Goal: Task Accomplishment & Management: Manage account settings

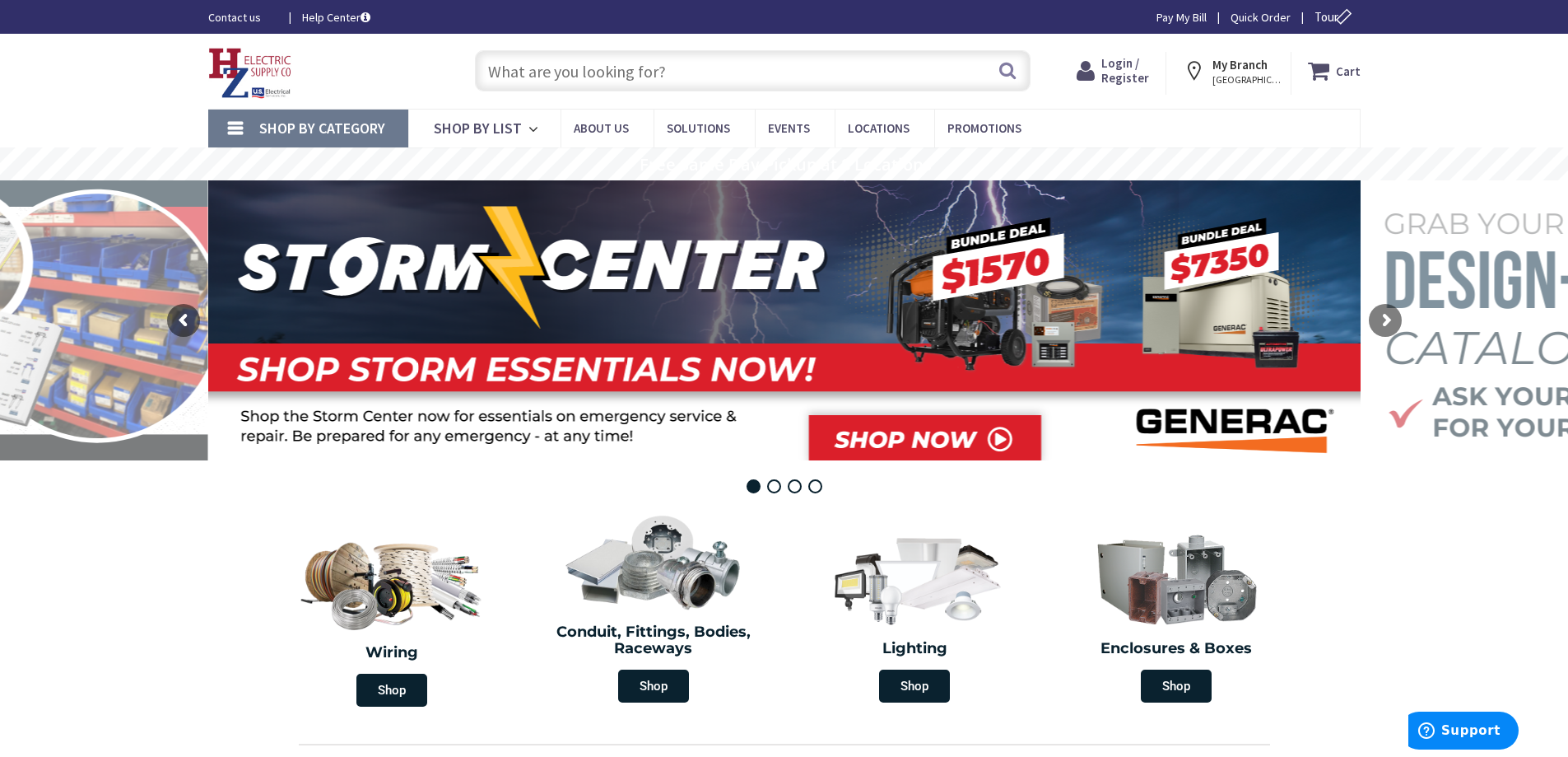
click at [1101, 67] on icon at bounding box center [1089, 71] width 25 height 30
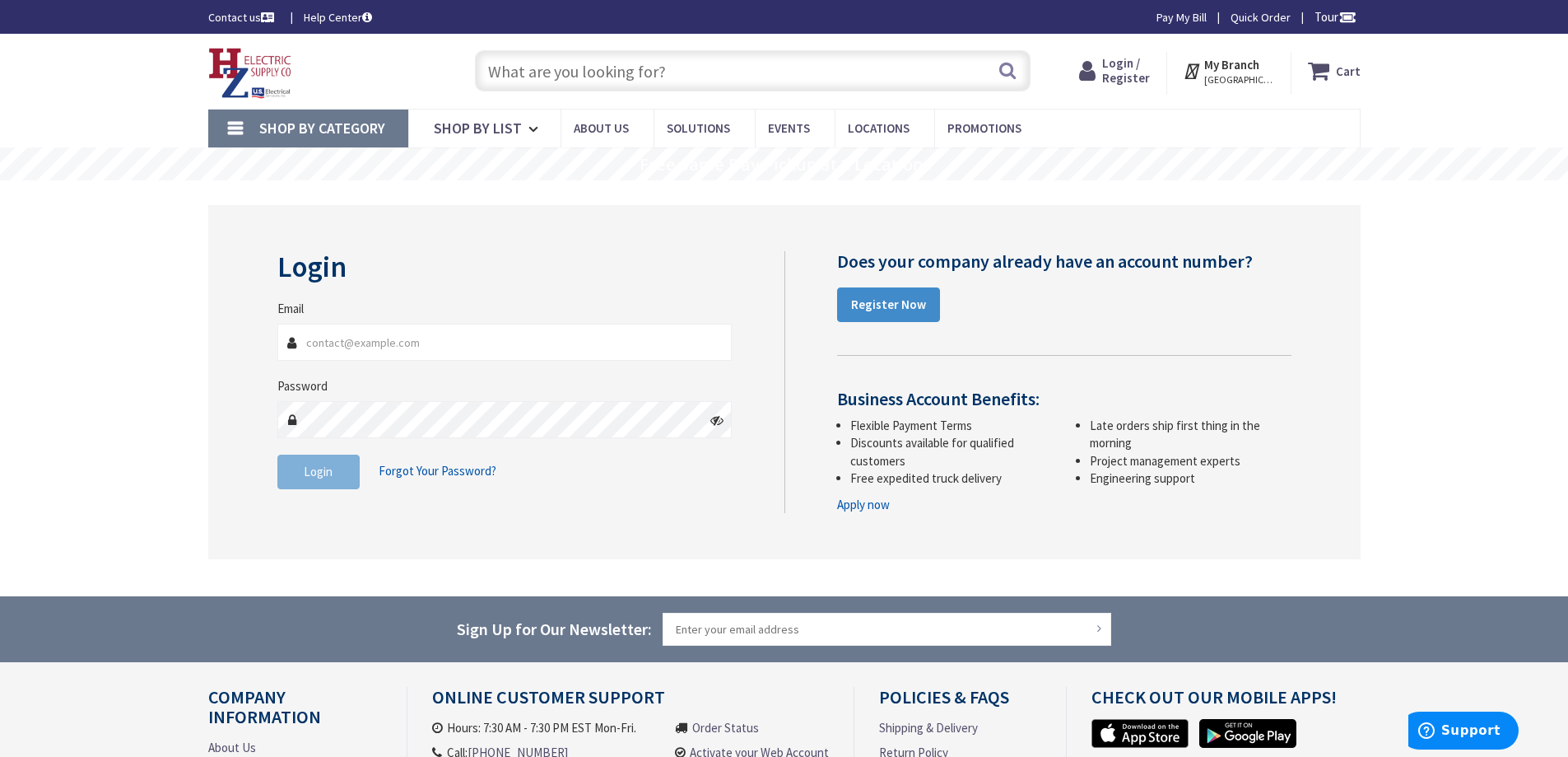
click at [424, 340] on input "Email" at bounding box center [505, 342] width 455 height 37
type input "cynthiac@flooidpower.com"
click at [328, 460] on button "Login" at bounding box center [318, 472] width 82 height 35
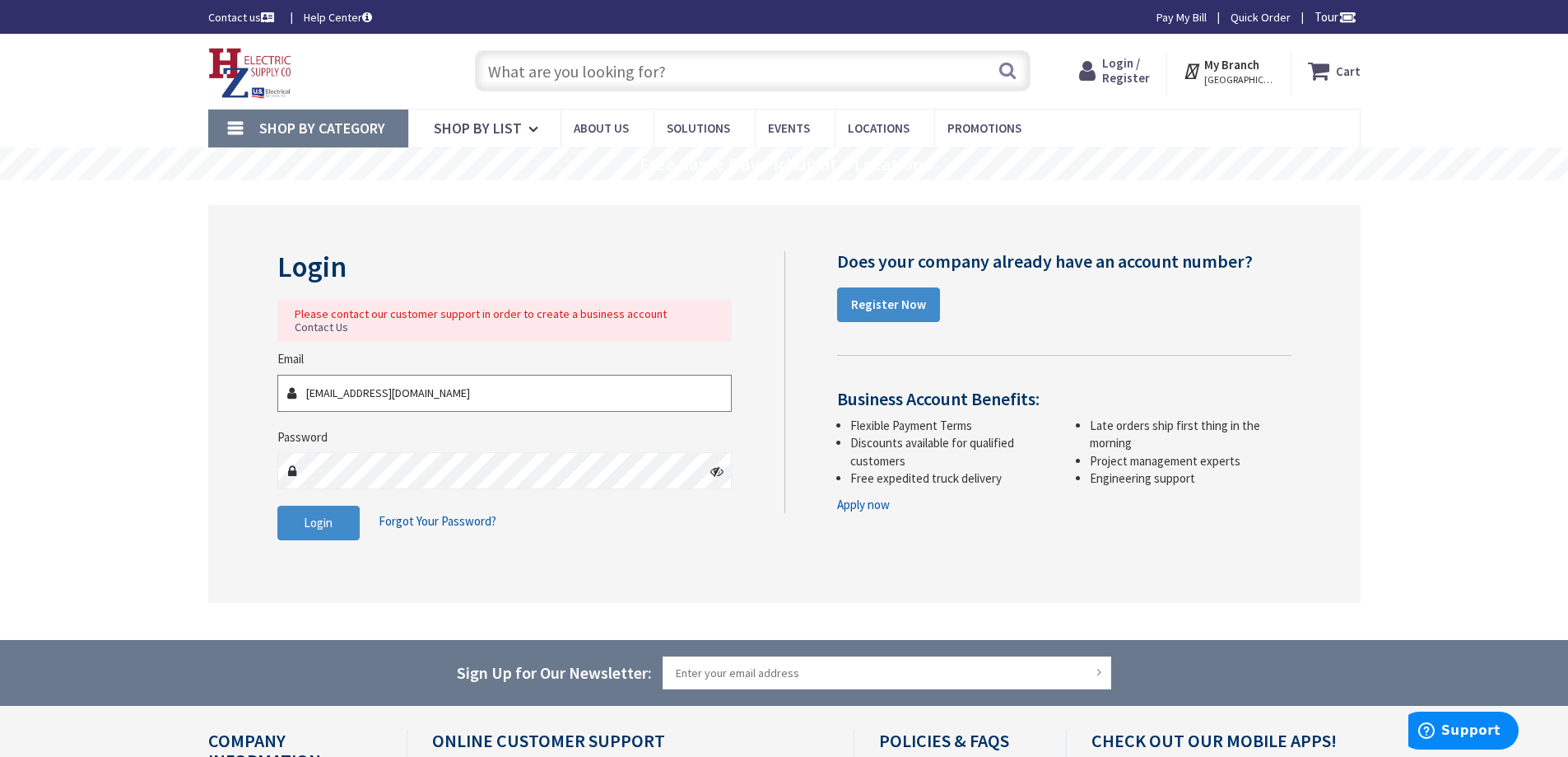
drag, startPoint x: 461, startPoint y: 383, endPoint x: 227, endPoint y: 374, distance: 234.2
click at [227, 374] on div "Login Please contact our customer support in order to create a business account…" at bounding box center [785, 403] width 1152 height 397
click at [1184, 13] on link "Pay My Bill" at bounding box center [1181, 17] width 51 height 17
